Goal: Task Accomplishment & Management: Use online tool/utility

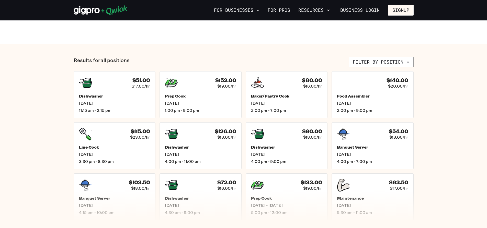
scroll to position [204, 0]
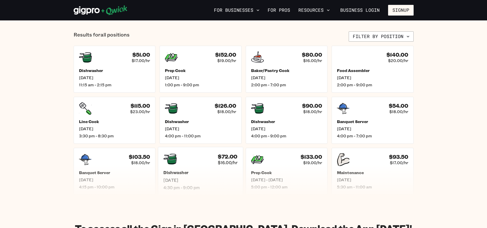
click at [170, 171] on h5 "Dishwasher" at bounding box center [200, 172] width 74 height 5
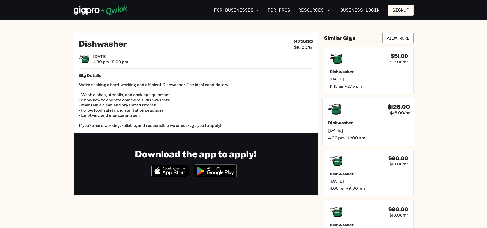
click at [340, 123] on h5 "Dishwasher" at bounding box center [368, 122] width 82 height 5
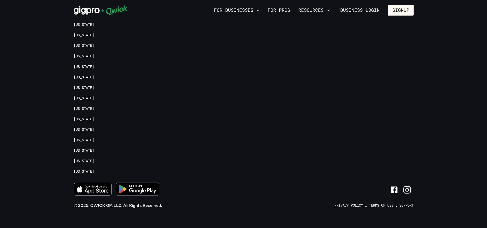
scroll to position [383, 0]
click at [88, 126] on ul "[US_STATE] [US_STATE] [US_STATE] [US_STATE][GEOGRAPHIC_DATA] [US_STATE] [US_STA…" at bounding box center [105, 47] width 63 height 262
click at [88, 128] on link "[US_STATE]" at bounding box center [84, 128] width 20 height 5
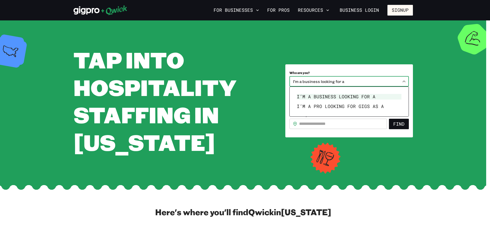
click at [404, 80] on body "**********" at bounding box center [245, 114] width 490 height 228
click at [461, 89] on div at bounding box center [245, 114] width 490 height 228
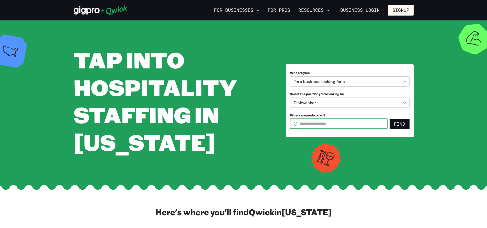
click at [327, 124] on input "Where are you located?" at bounding box center [343, 124] width 88 height 10
type input "*****"
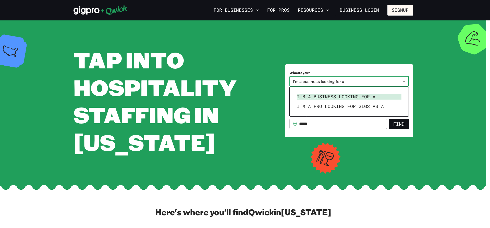
click at [406, 81] on body "**********" at bounding box center [245, 114] width 490 height 228
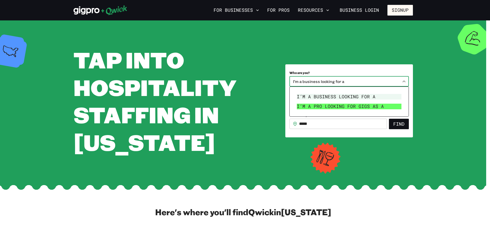
click at [396, 106] on li "I’m a pro looking for Gigs as a" at bounding box center [349, 107] width 109 height 10
type input "***"
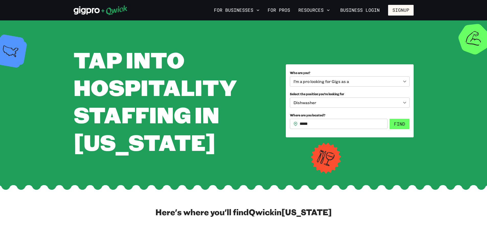
click at [396, 125] on button "Find" at bounding box center [399, 124] width 20 height 11
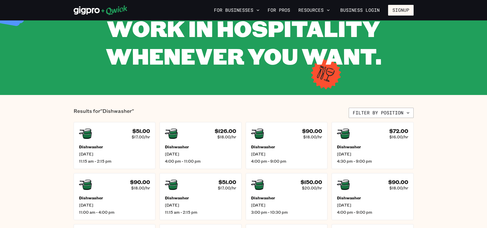
scroll to position [51, 0]
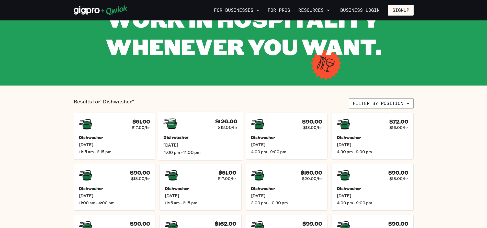
click at [176, 138] on h5 "Dishwasher" at bounding box center [200, 137] width 74 height 5
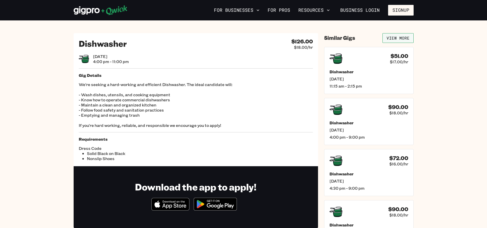
click at [397, 37] on link "View More" at bounding box center [397, 38] width 31 height 10
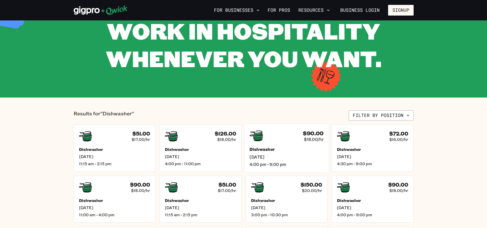
scroll to position [26, 0]
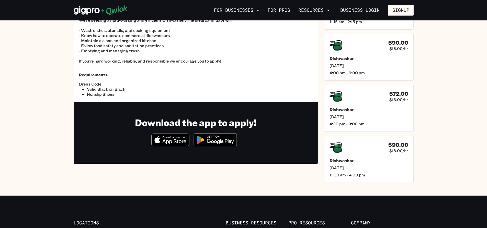
scroll to position [77, 0]
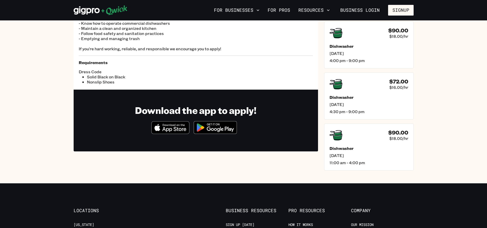
click at [210, 130] on img at bounding box center [215, 127] width 50 height 19
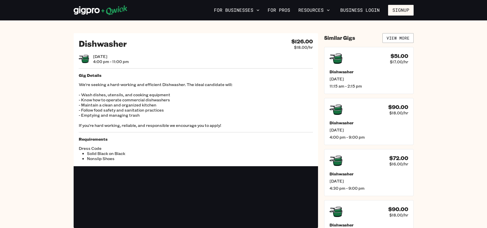
scroll to position [383, 0]
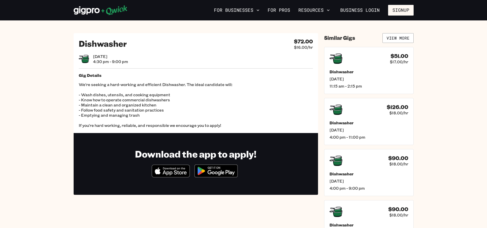
scroll to position [204, 0]
